Goal: Communication & Community: Share content

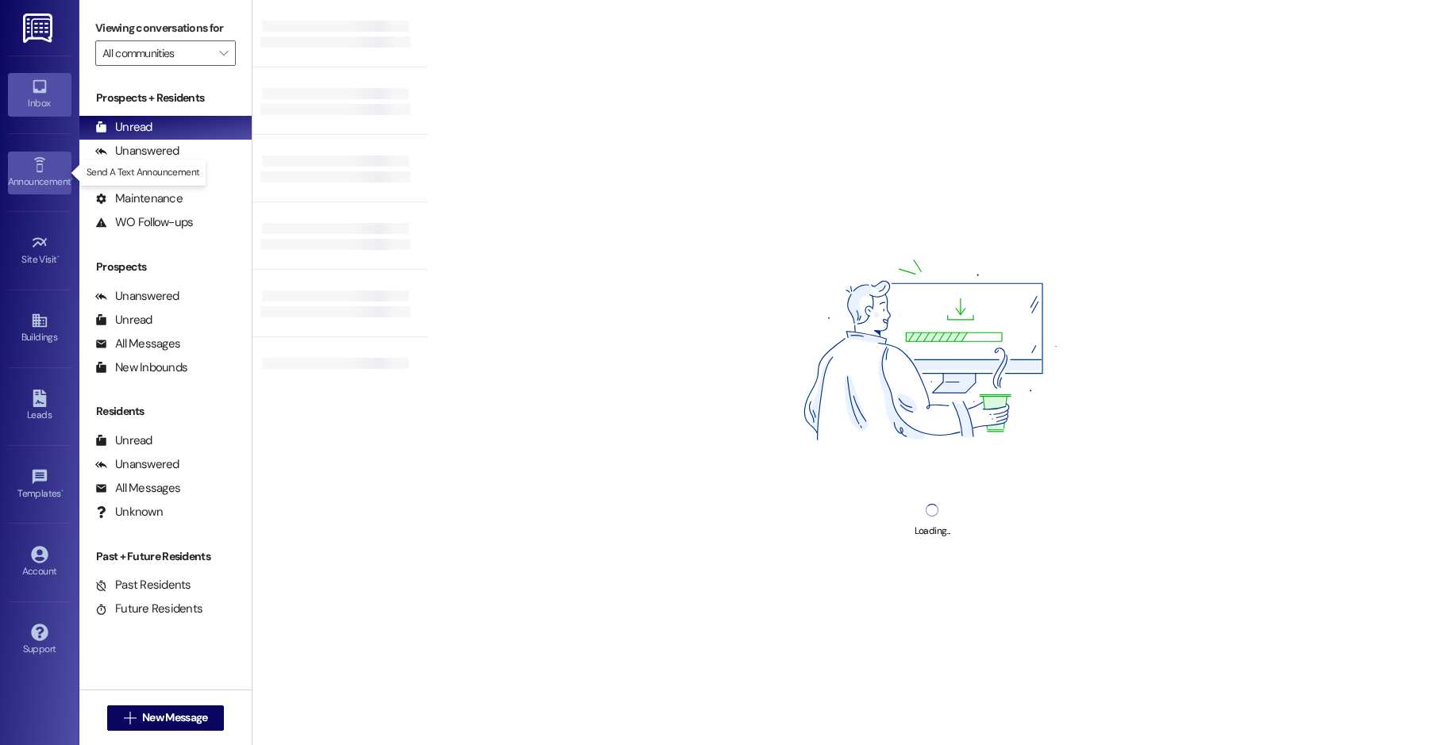
click at [49, 163] on link "Announcement •" at bounding box center [39, 173] width 63 height 43
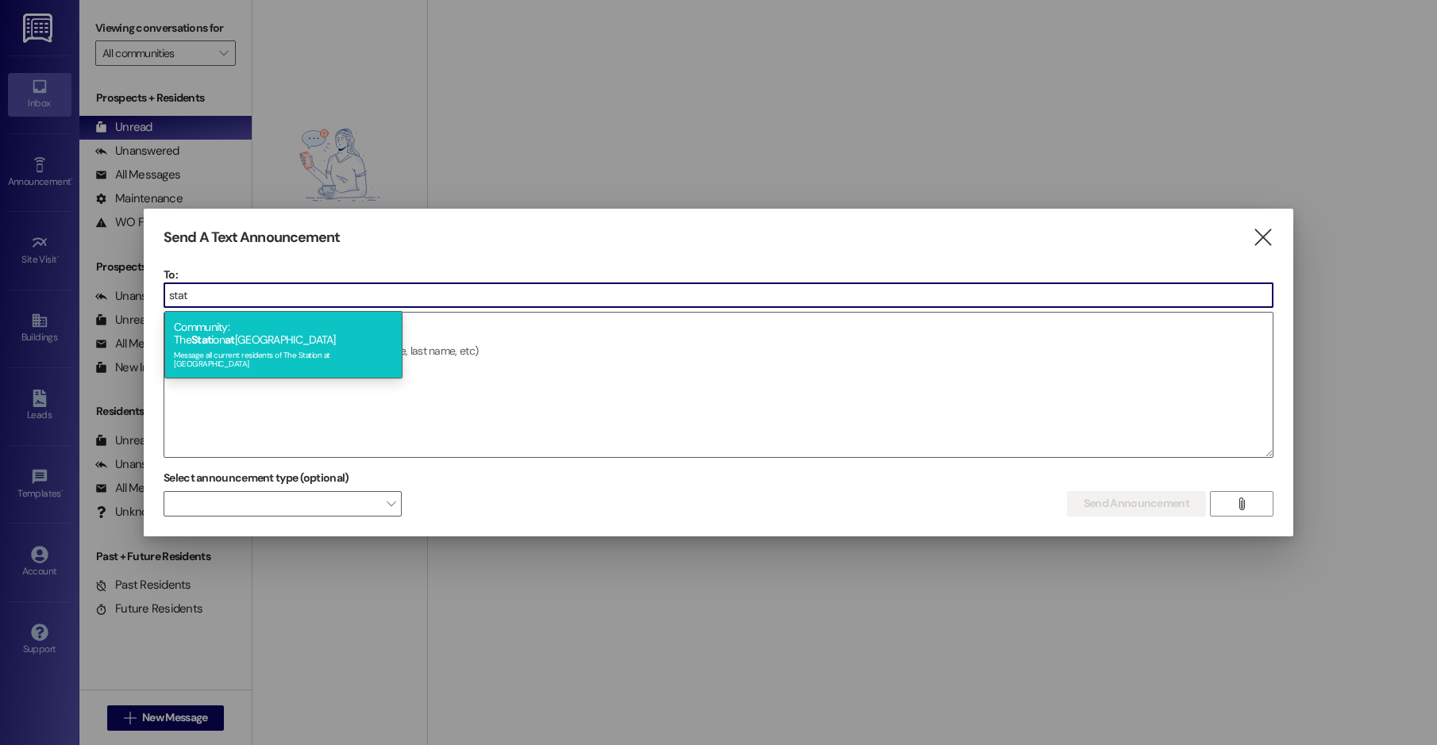
type input "stat"
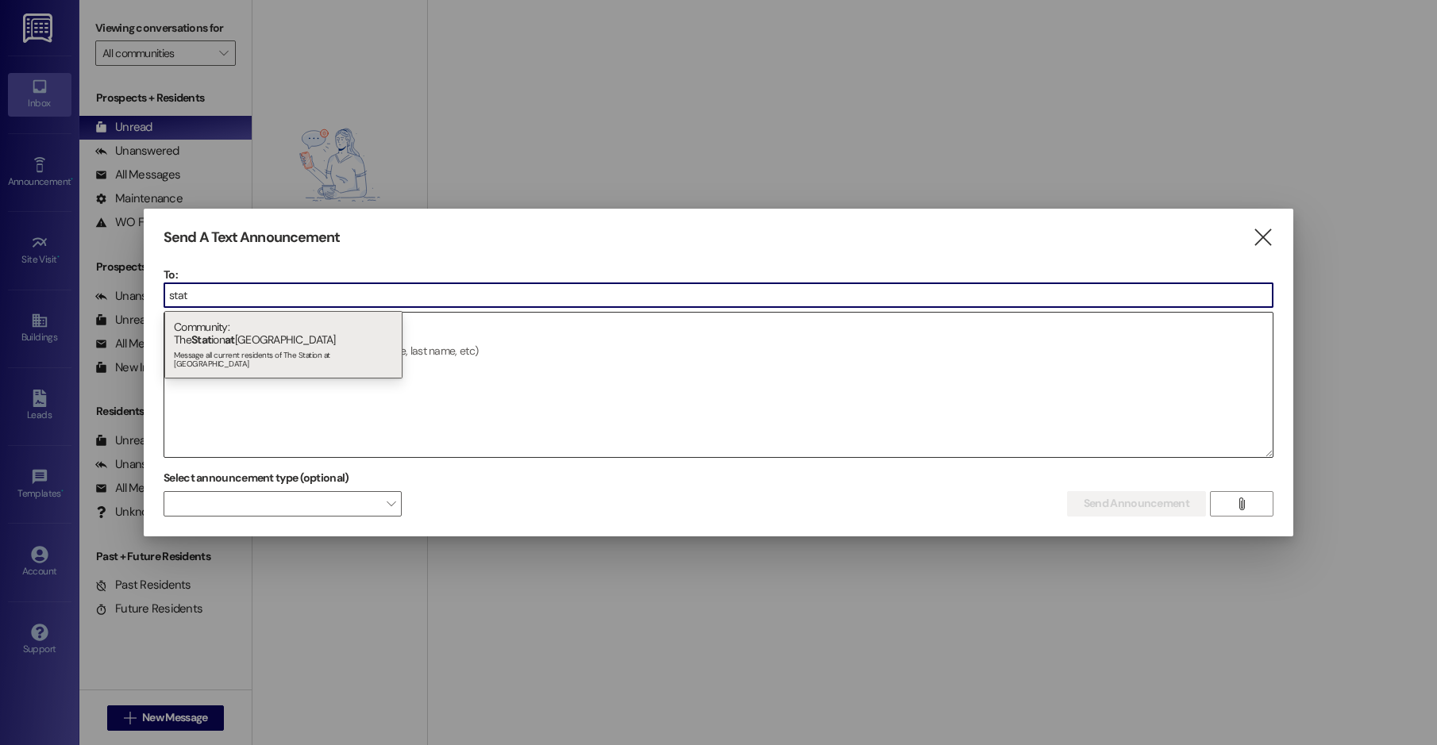
click at [267, 347] on div "Message all current residents of The Station at [GEOGRAPHIC_DATA]" at bounding box center [283, 358] width 219 height 22
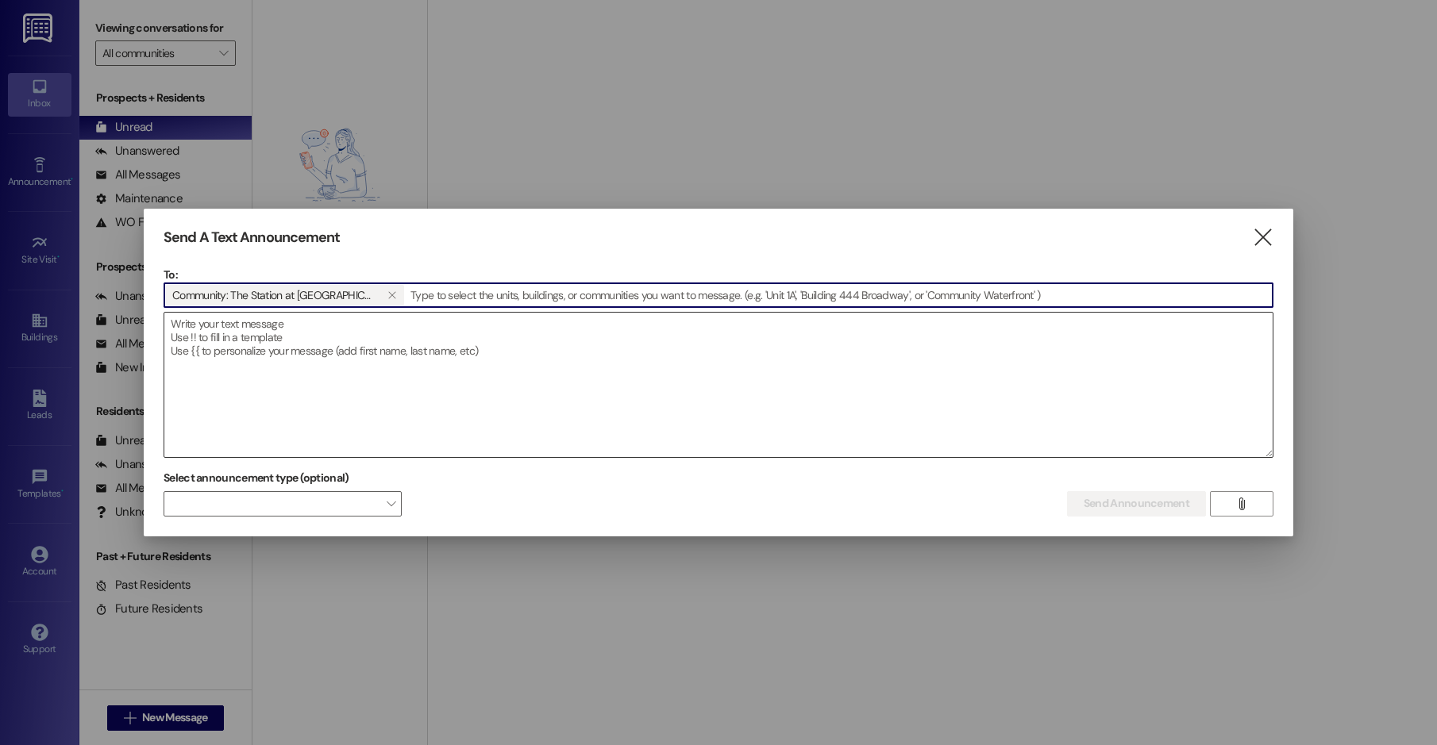
click at [268, 344] on textarea at bounding box center [718, 385] width 1108 height 144
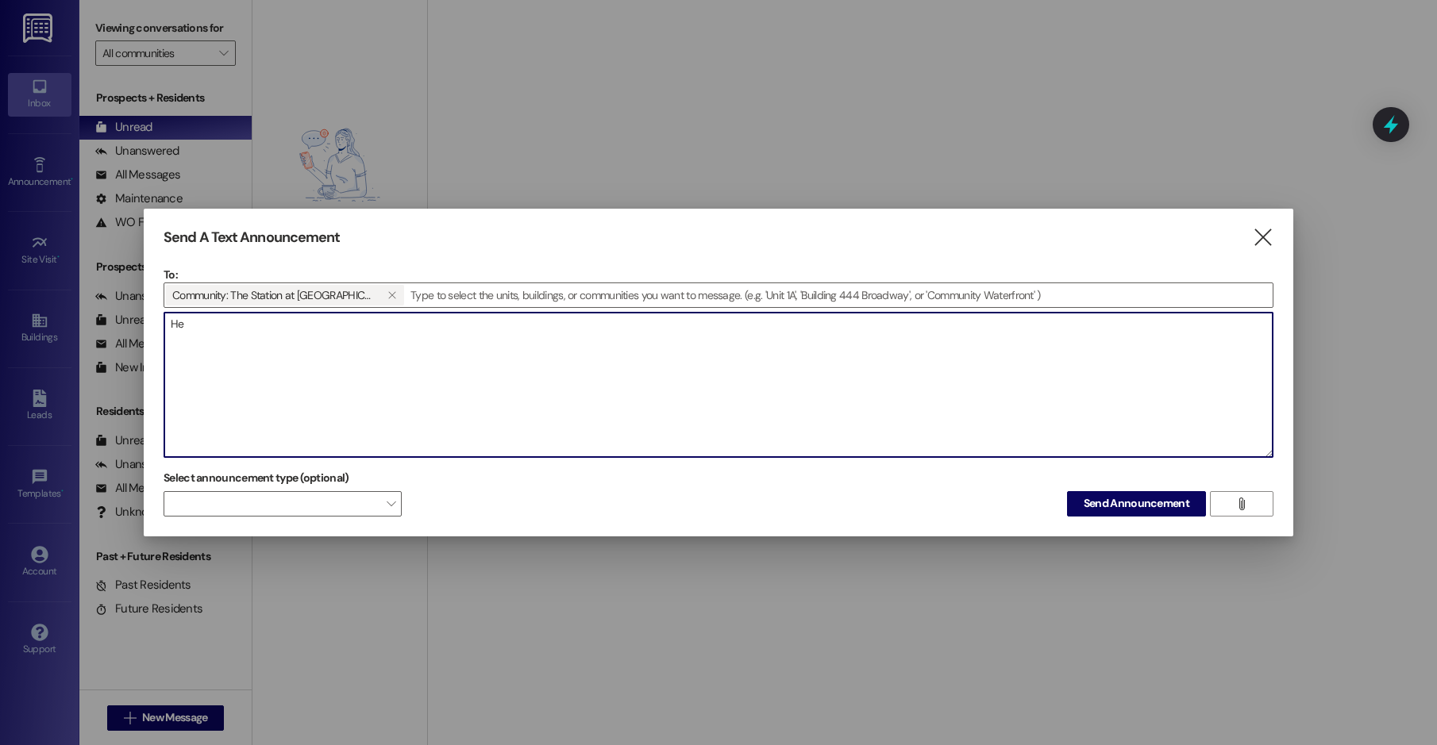
type textarea "H"
drag, startPoint x: 191, startPoint y: 321, endPoint x: 156, endPoint y: 313, distance: 36.8
click at [156, 313] on div "Send A Text Announcement  To: Community: The Station at [GEOGRAPHIC_DATA]   …" at bounding box center [718, 373] width 1149 height 328
drag, startPoint x: 217, startPoint y: 322, endPoint x: 158, endPoint y: 313, distance: 59.5
click at [158, 313] on div "Send A Text Announcement  To: Community: The Station at [GEOGRAPHIC_DATA]   …" at bounding box center [718, 373] width 1149 height 328
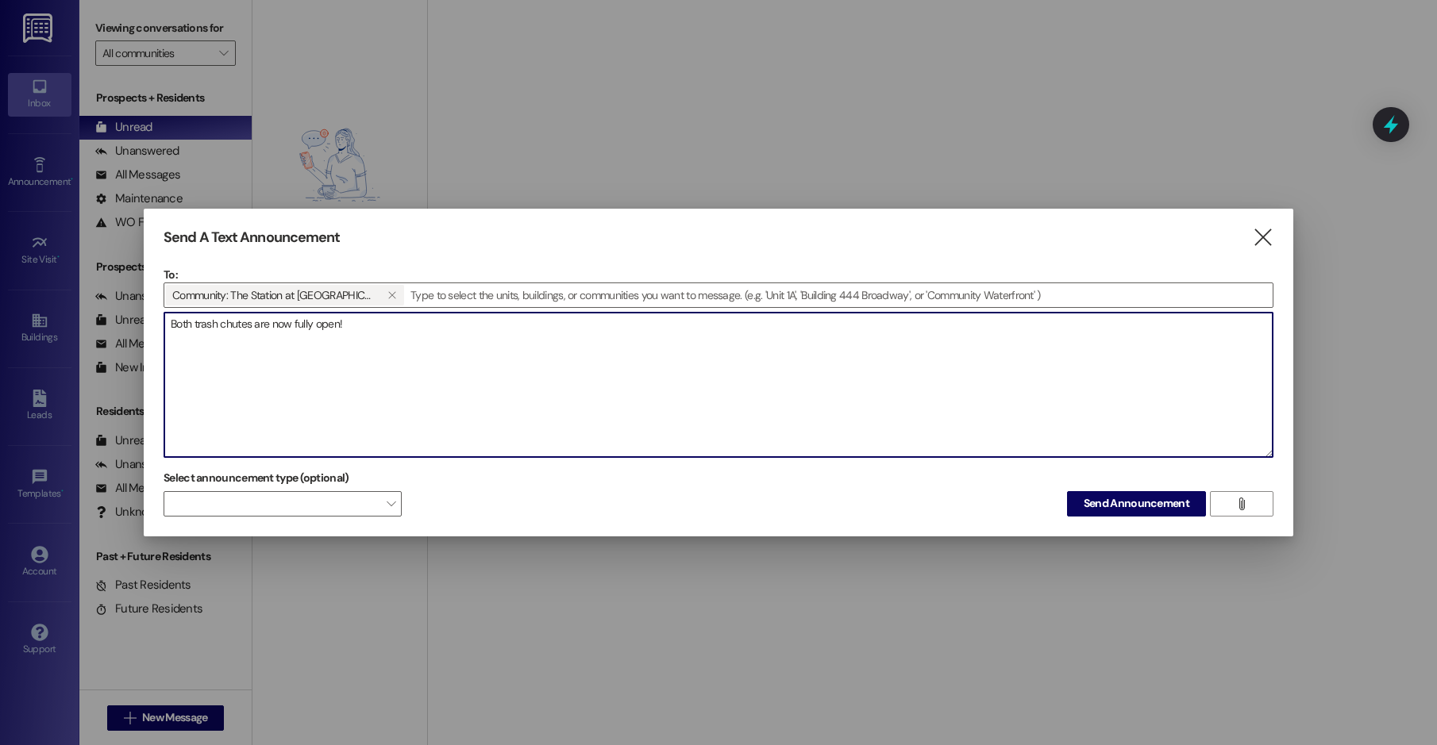
drag, startPoint x: 173, startPoint y: 321, endPoint x: 348, endPoint y: 316, distance: 175.5
click at [348, 316] on textarea "Both trash chutes are now fully open!" at bounding box center [718, 385] width 1108 height 144
click at [358, 334] on textarea "Both trash chutes are now fully open!" at bounding box center [718, 385] width 1108 height 144
type textarea "Both trash chutes are now fully open!"
click at [961, 470] on div "Select announcement type (optional)  Send Announcement " at bounding box center [718, 491] width 1110 height 50
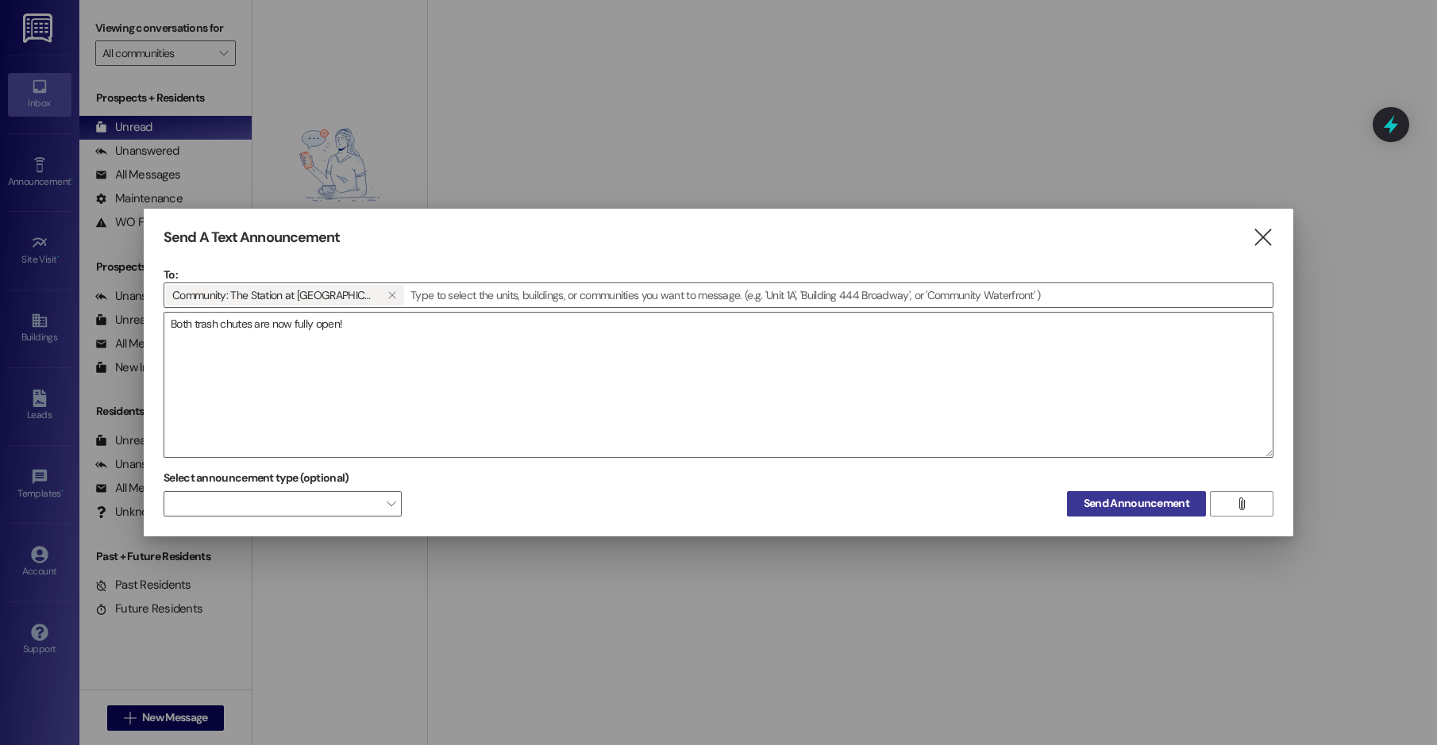
click at [1089, 498] on span "Send Announcement" at bounding box center [1136, 503] width 106 height 17
